Goal: Browse casually

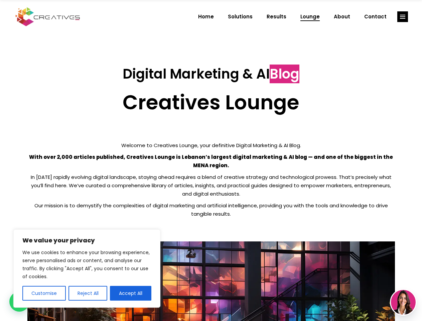
click at [211, 160] on p "With over 2,000 articles published, Creatives Lounge is Lebanon’s largest digit…" at bounding box center [211, 161] width 368 height 17
click at [44, 293] on button "Customise" at bounding box center [43, 293] width 43 height 15
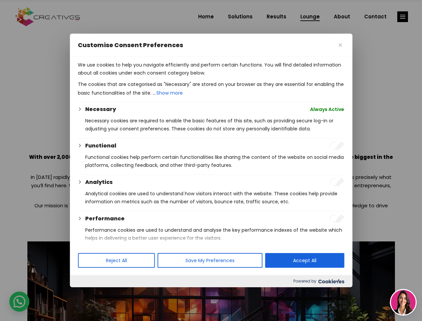
click at [88, 293] on div at bounding box center [211, 160] width 422 height 321
click at [131, 77] on p "We use cookies to help you navigate efficiently and perform certain functions. …" at bounding box center [211, 69] width 266 height 16
click at [403, 17] on div at bounding box center [211, 160] width 422 height 321
click at [403, 302] on img at bounding box center [403, 302] width 25 height 25
